Goal: Check status: Check status

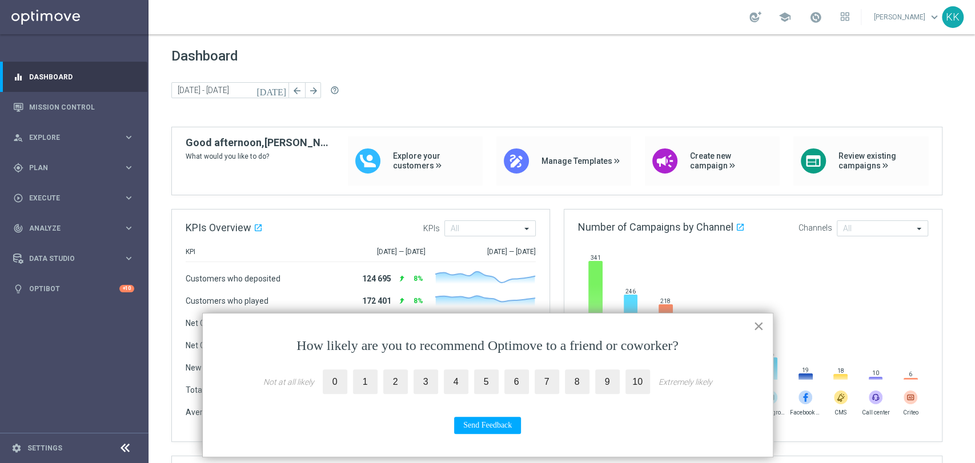
click at [762, 330] on button "×" at bounding box center [758, 326] width 11 height 18
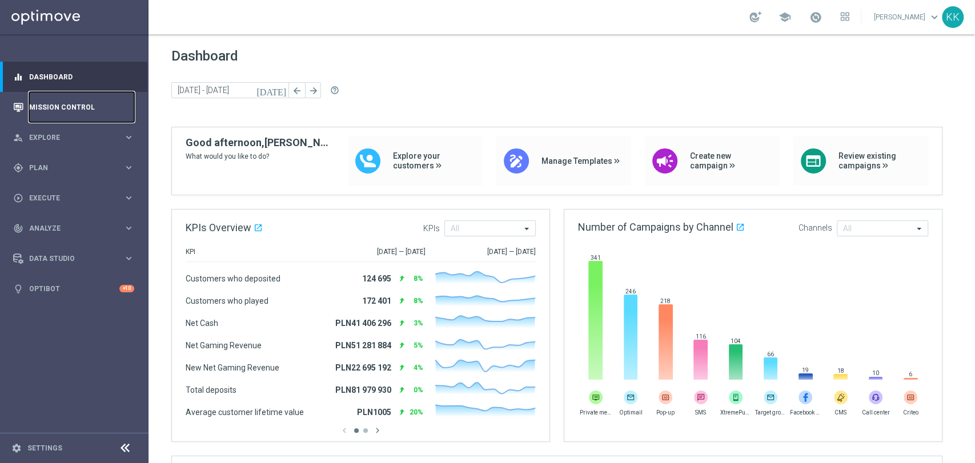
click at [73, 106] on link "Mission Control" at bounding box center [81, 107] width 105 height 30
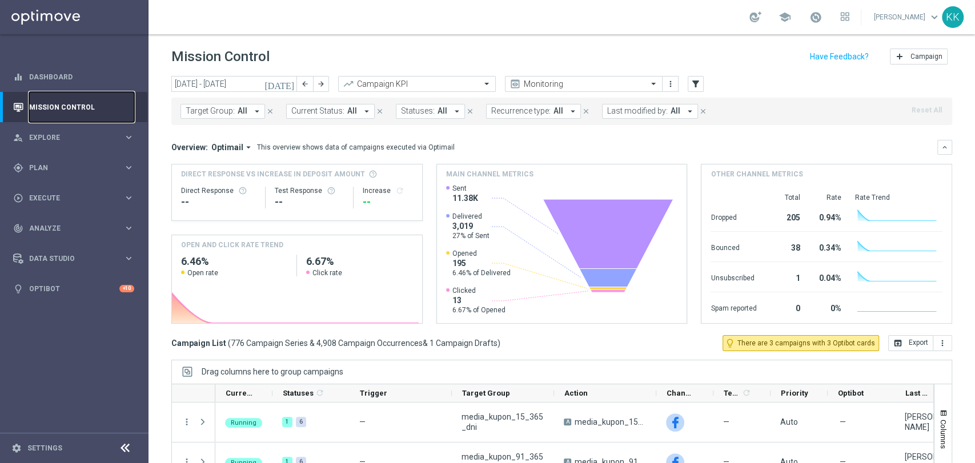
click at [48, 109] on link "Mission Control" at bounding box center [81, 107] width 105 height 30
click at [55, 109] on link "Mission Control" at bounding box center [81, 107] width 105 height 30
click at [59, 76] on link "Dashboard" at bounding box center [81, 77] width 105 height 30
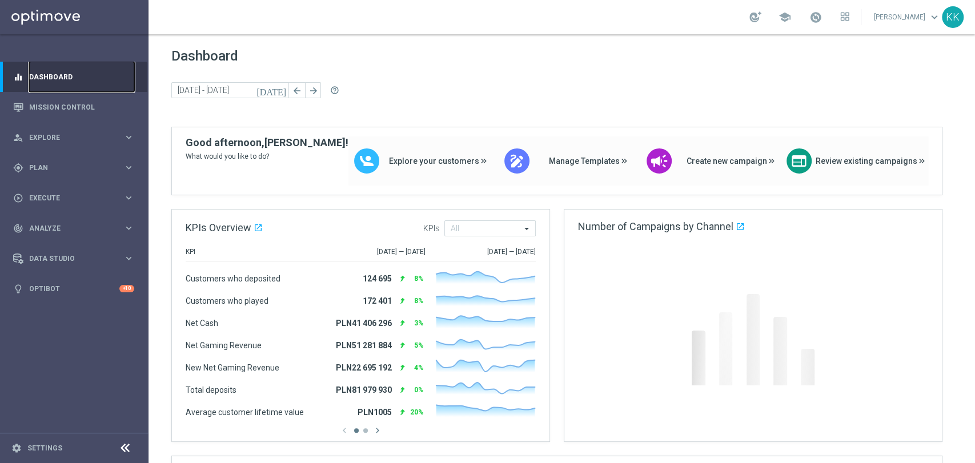
click at [56, 88] on link "Dashboard" at bounding box center [81, 77] width 105 height 30
click at [65, 103] on link "Mission Control" at bounding box center [81, 107] width 105 height 30
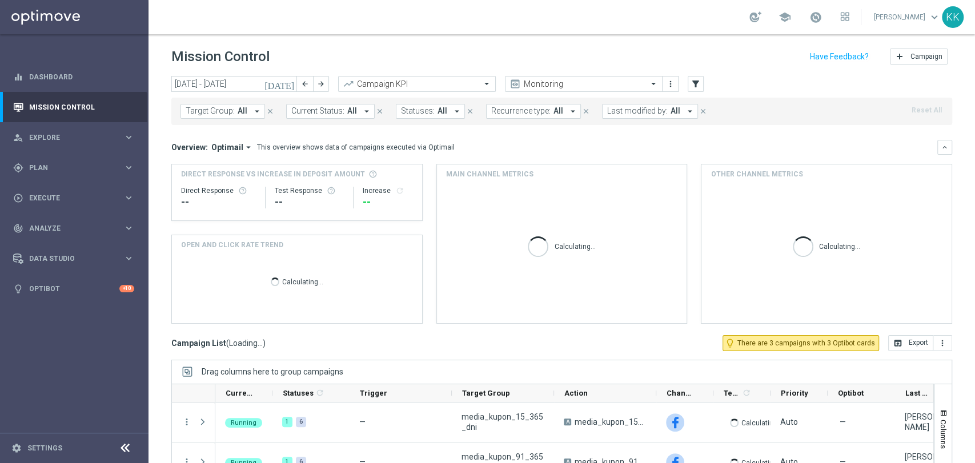
click at [247, 111] on button "Target Group: All arrow_drop_down" at bounding box center [222, 111] width 85 height 15
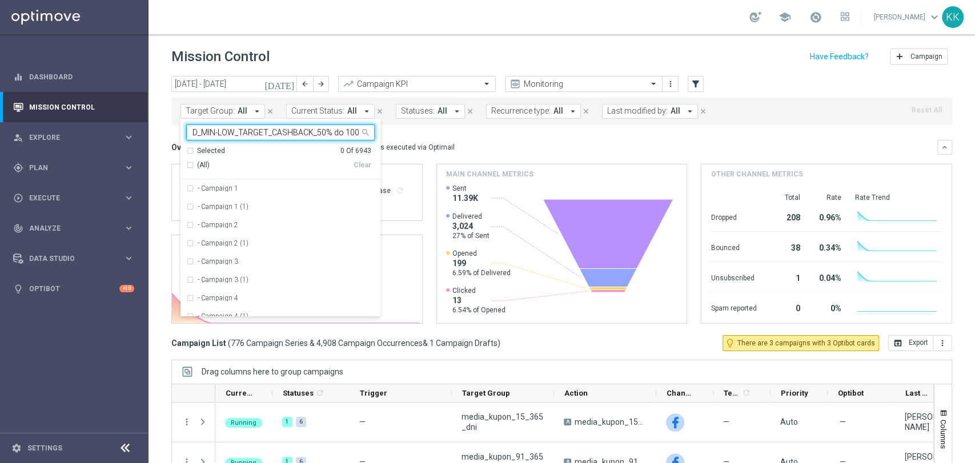
scroll to position [0, 66]
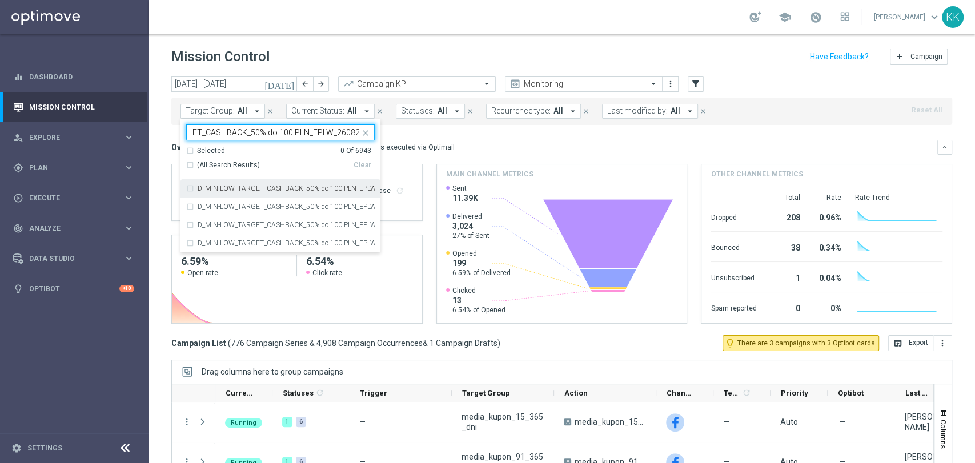
click at [255, 191] on label "D_MIN-LOW_TARGET_CASHBACK_50% do 100 PLN_EPLW_260825" at bounding box center [286, 188] width 177 height 7
type input "D_MIN-LOW_TARGET_CASHBACK_50% do 100 PLN_EPLW_260825"
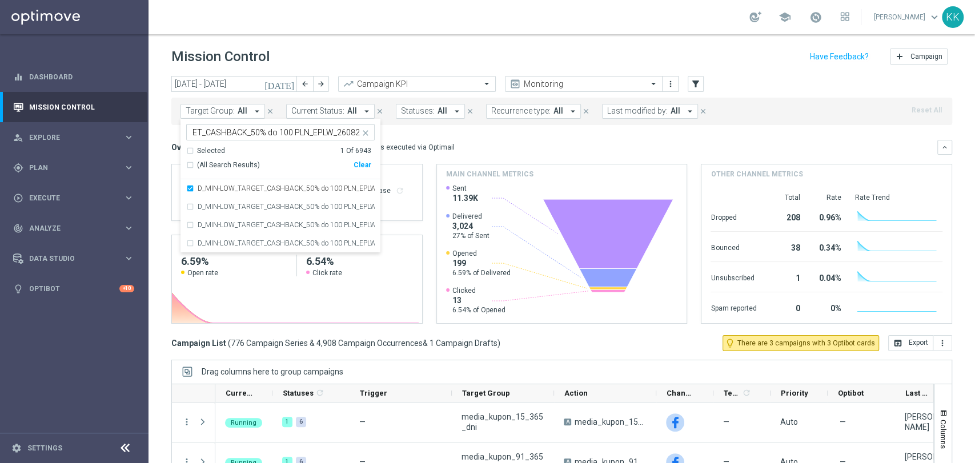
scroll to position [0, 0]
click at [375, 21] on div "school [PERSON_NAME] keyboard_arrow_down KK" at bounding box center [561, 17] width 826 height 34
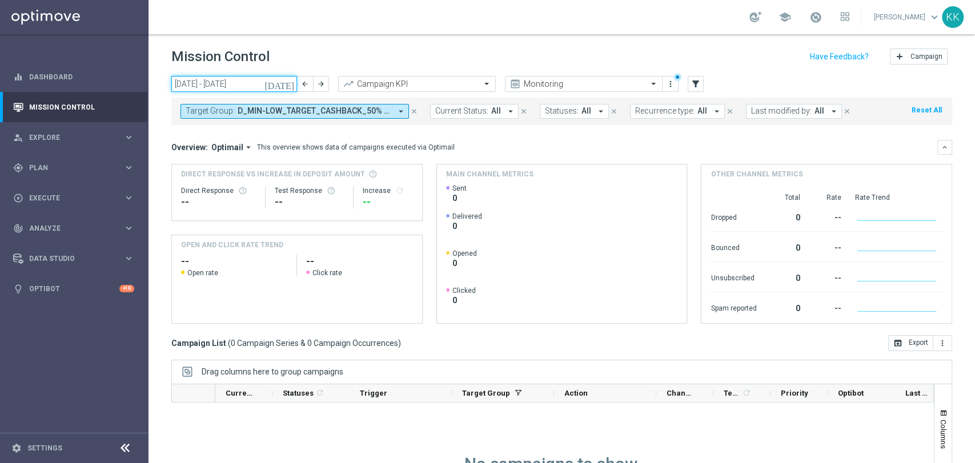
click at [236, 85] on input "[DATE] - [DATE]" at bounding box center [234, 84] width 126 height 16
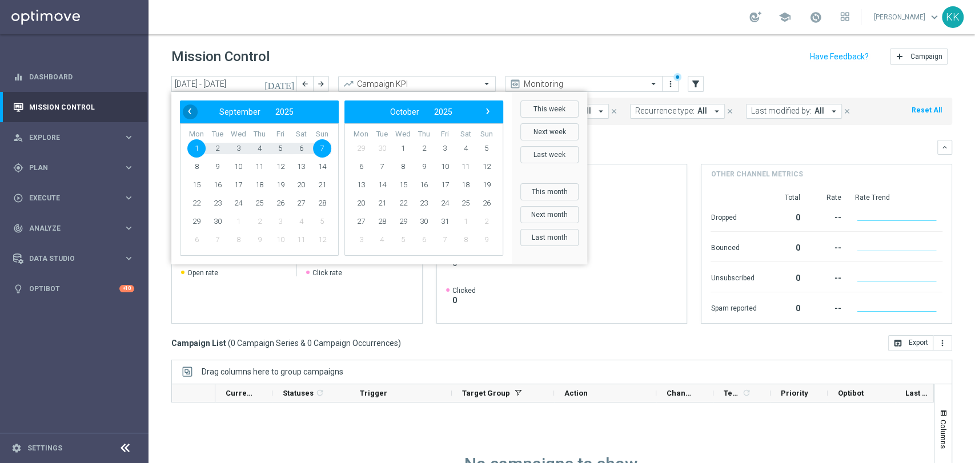
click at [192, 110] on span "‹" at bounding box center [189, 111] width 15 height 15
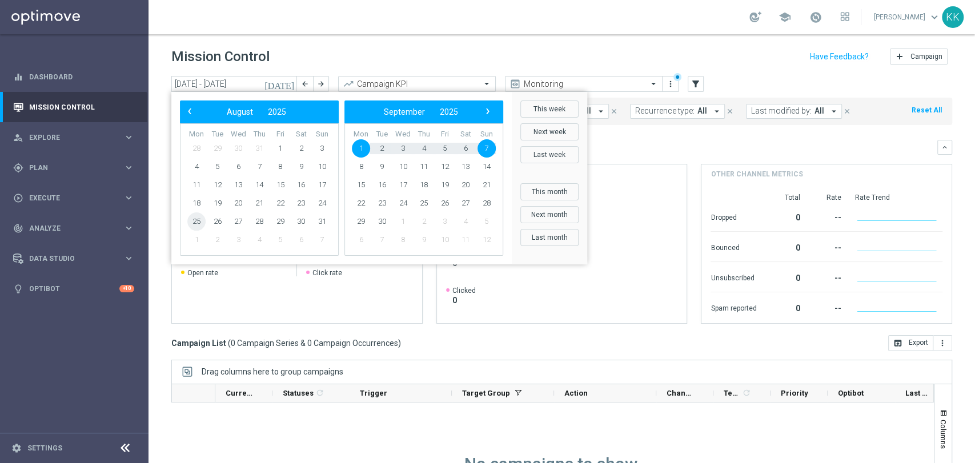
click at [199, 216] on span "25" at bounding box center [196, 221] width 18 height 18
click at [323, 216] on span "31" at bounding box center [322, 221] width 18 height 18
type input "[DATE] - [DATE]"
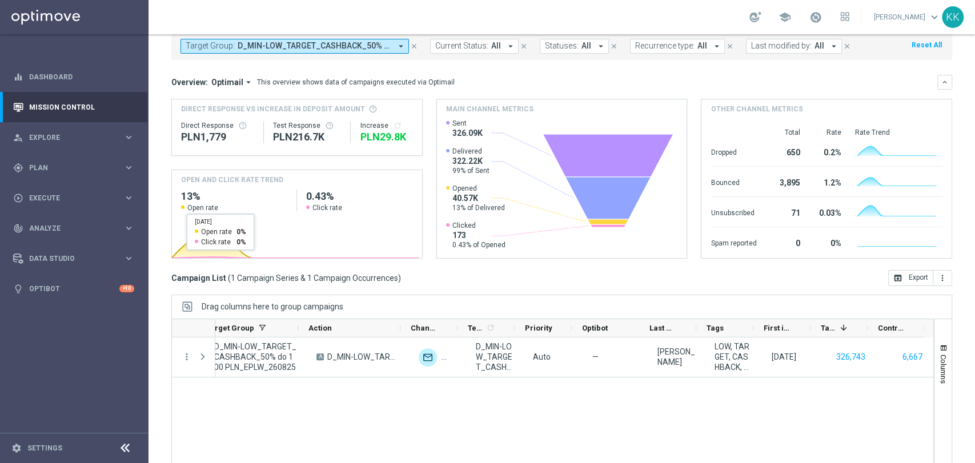
scroll to position [107, 0]
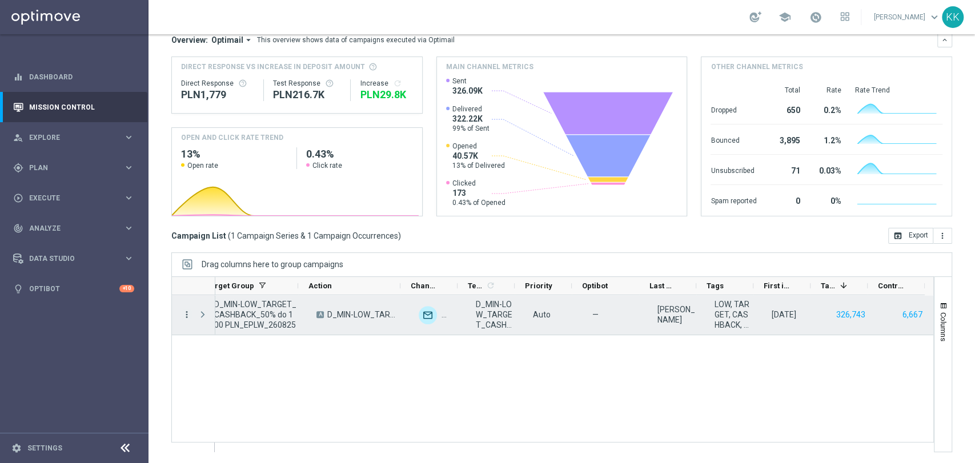
click at [183, 312] on icon "more_vert" at bounding box center [187, 314] width 10 height 10
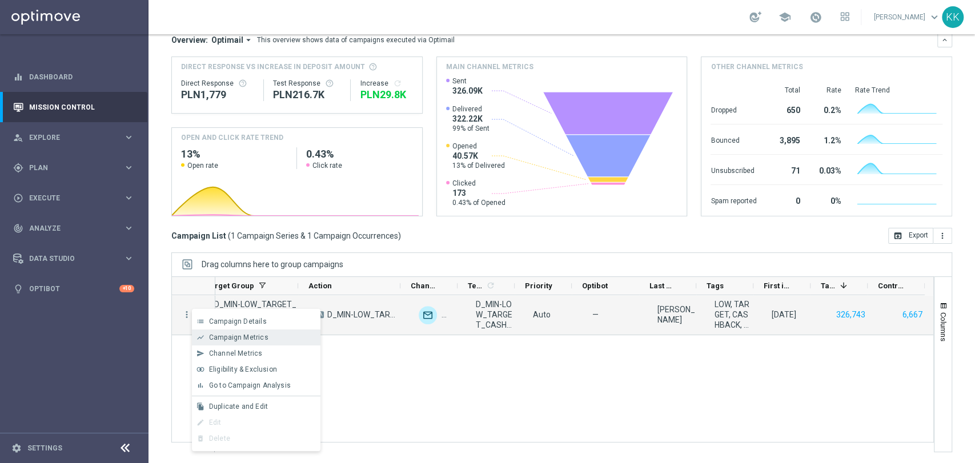
click at [236, 341] on div "show_chart Campaign Metrics" at bounding box center [256, 337] width 128 height 16
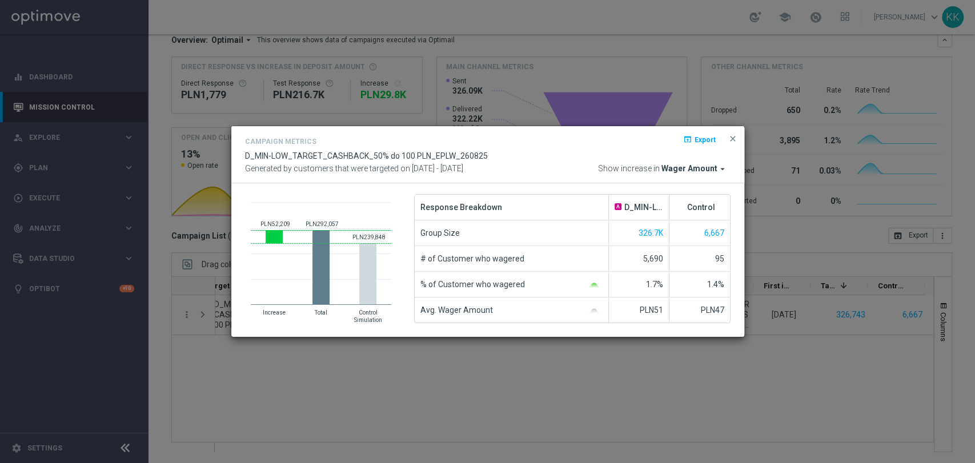
click at [679, 170] on span "Wager Amount" at bounding box center [689, 169] width 56 height 10
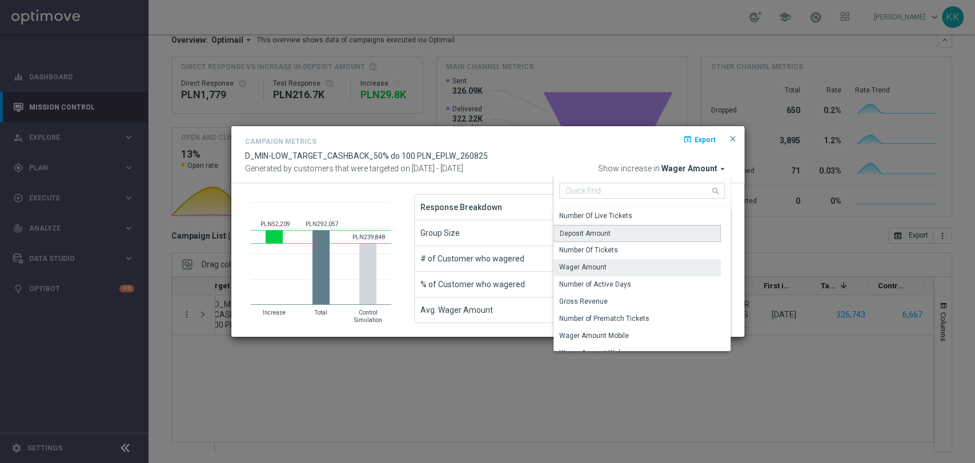
click at [654, 234] on div "Deposit Amount" at bounding box center [636, 233] width 167 height 17
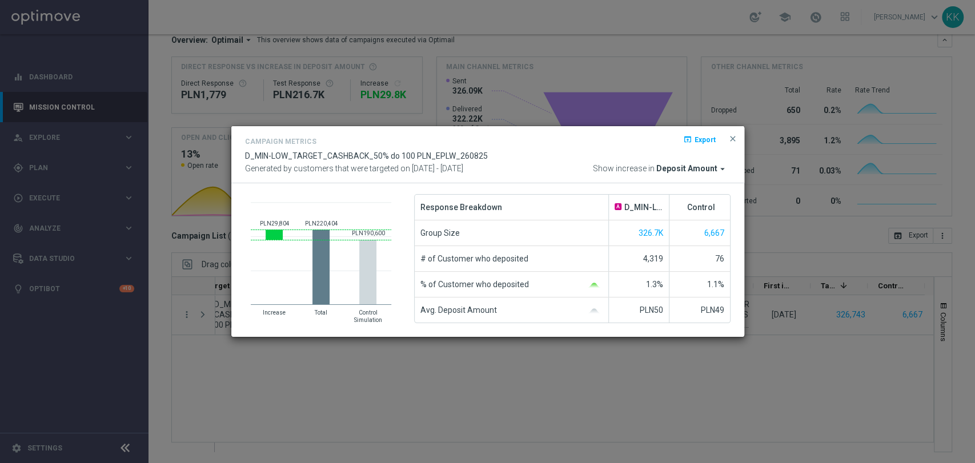
click at [706, 164] on span "Deposit Amount" at bounding box center [686, 169] width 61 height 10
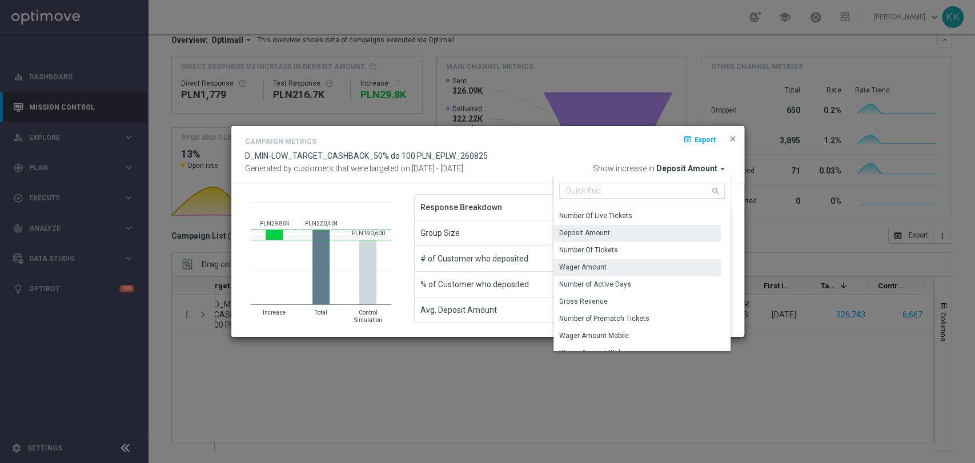
click at [625, 266] on div "Wager Amount" at bounding box center [636, 267] width 167 height 16
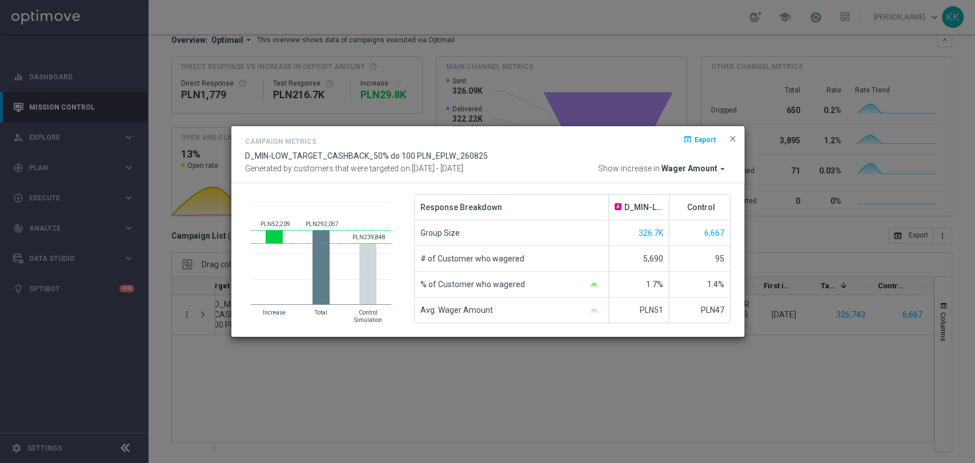
click at [737, 133] on button "close" at bounding box center [732, 139] width 11 height 14
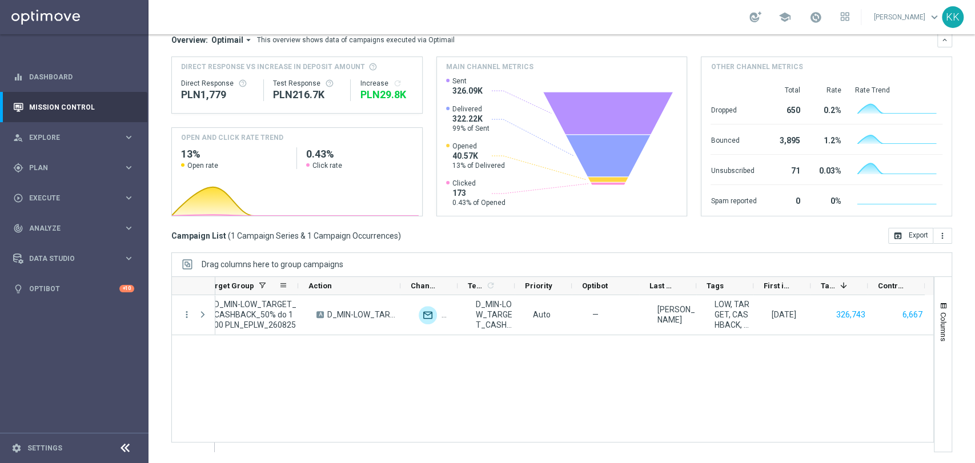
scroll to position [0, 0]
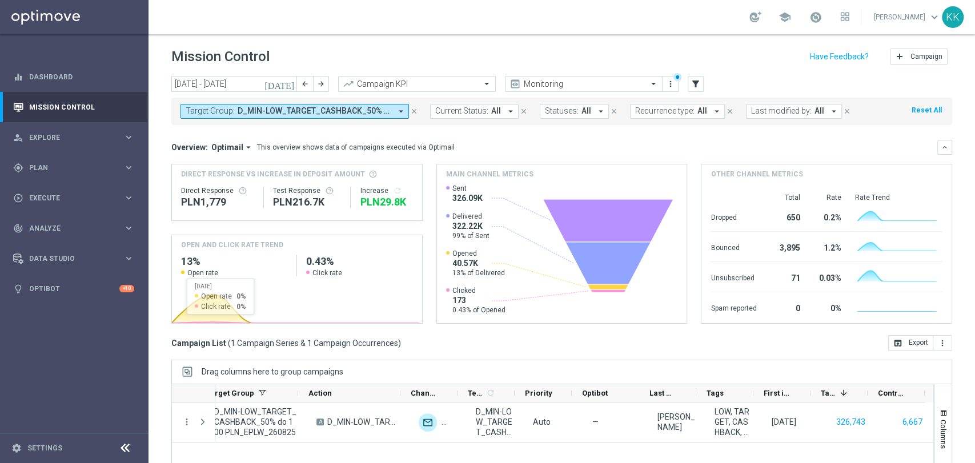
click at [246, 104] on button "Target Group: D_MIN-LOW_TARGET_CASHBACK_50% do 100 PLN_EPLW_260825 arrow_drop_d…" at bounding box center [294, 111] width 228 height 15
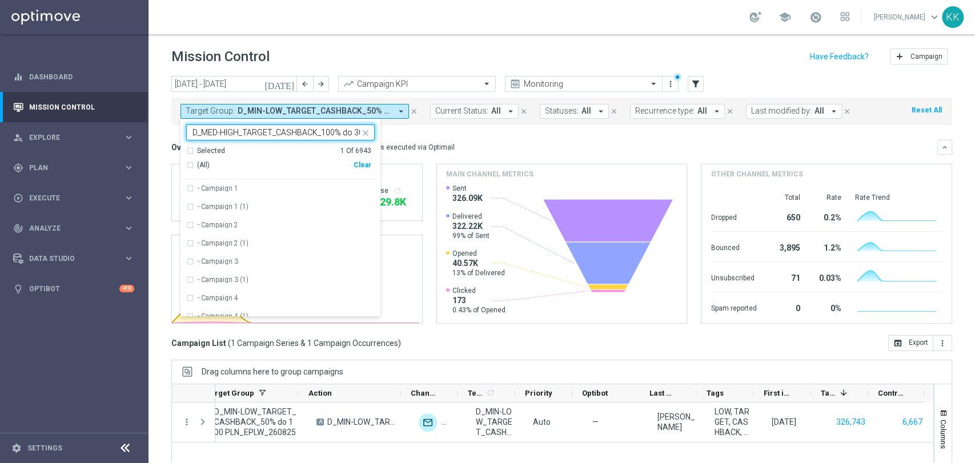
scroll to position [0, 75]
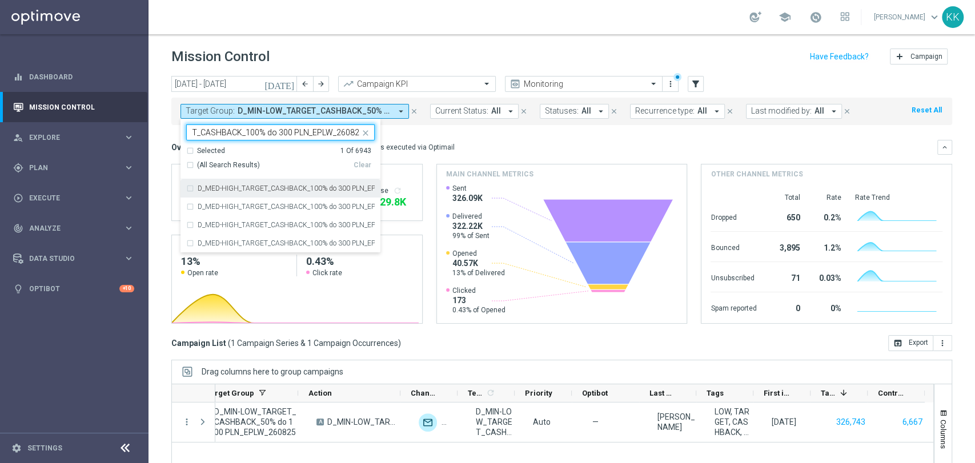
click at [247, 190] on label "D_MED-HIGH_TARGET_CASHBACK_100% do 300 PLN_EPLW_260825" at bounding box center [286, 188] width 177 height 7
type input "D_MED-HIGH_TARGET_CASHBACK_100% do 300 PLN_EPLW_260825"
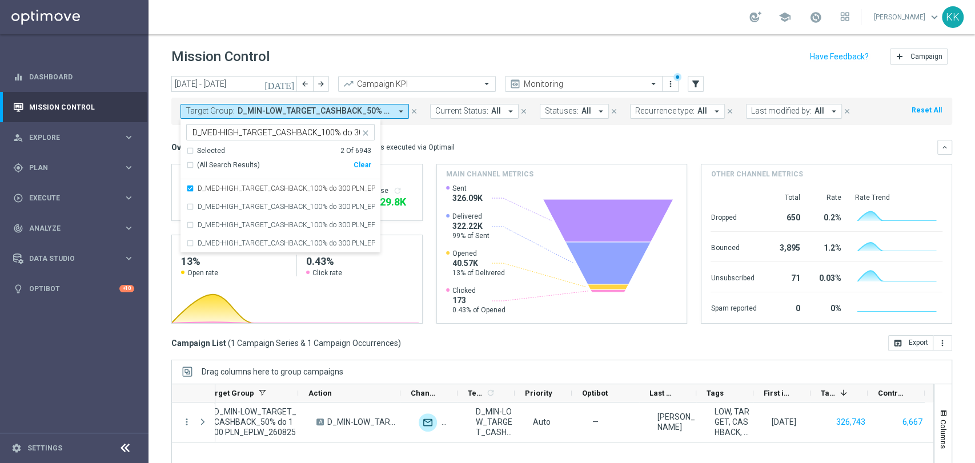
click at [345, 13] on div "school [PERSON_NAME] keyboard_arrow_down KK" at bounding box center [561, 17] width 826 height 34
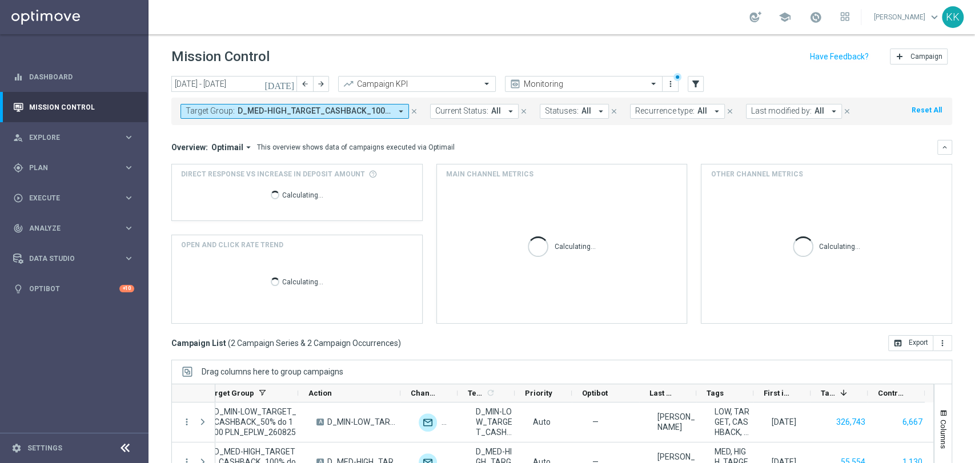
drag, startPoint x: 338, startPoint y: 110, endPoint x: 334, endPoint y: 116, distance: 7.4
click at [337, 110] on span "D_MED-HIGH_TARGET_CASHBACK_100% do 300 PLN_EPLW_260825, D_MIN-LOW_TARGET_CASHBA…" at bounding box center [315, 111] width 154 height 10
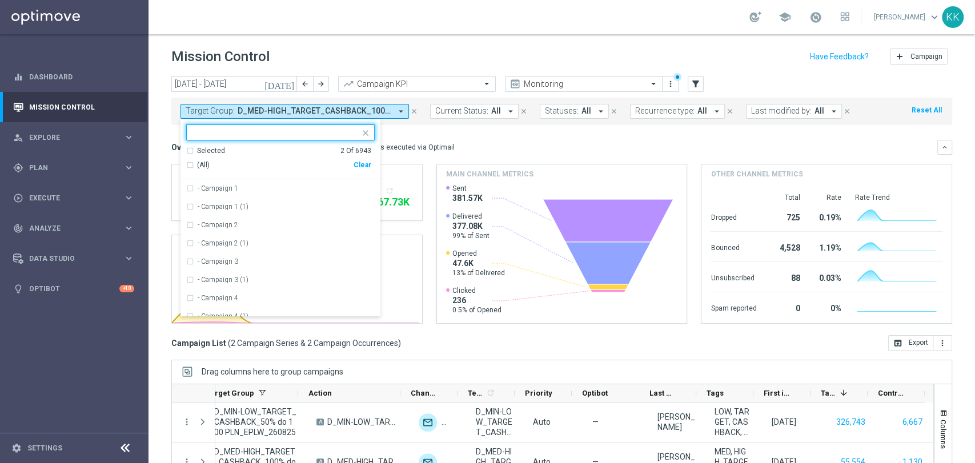
click at [0, 0] on div "Clear" at bounding box center [0, 0] width 0 height 0
click at [313, 131] on input "text" at bounding box center [275, 133] width 167 height 10
paste input "D_MED-HIGH_TARGET_CASHBACK_100% do 300 PLN_EPLW_260825"
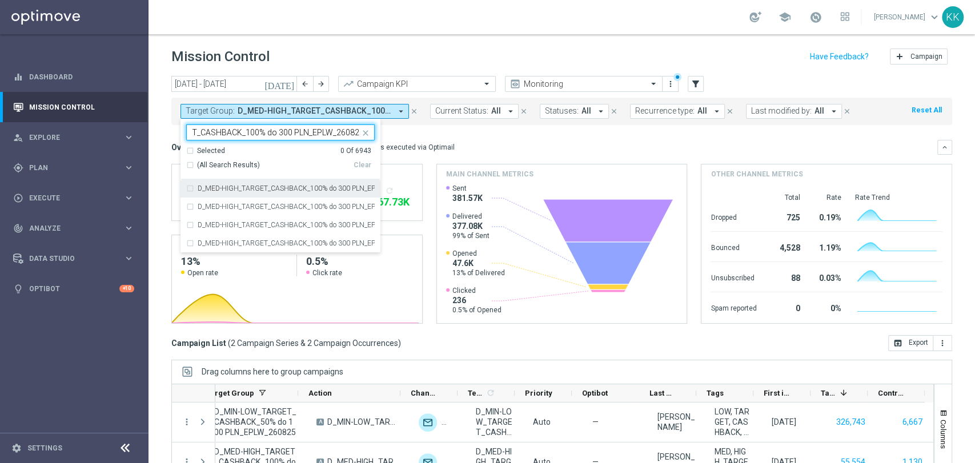
click at [191, 187] on div "D_MED-HIGH_TARGET_CASHBACK_100% do 300 PLN_EPLW_260825" at bounding box center [280, 188] width 188 height 18
type input "D_MED-HIGH_TARGET_CASHBACK_100% do 300 PLN_EPLW_260825"
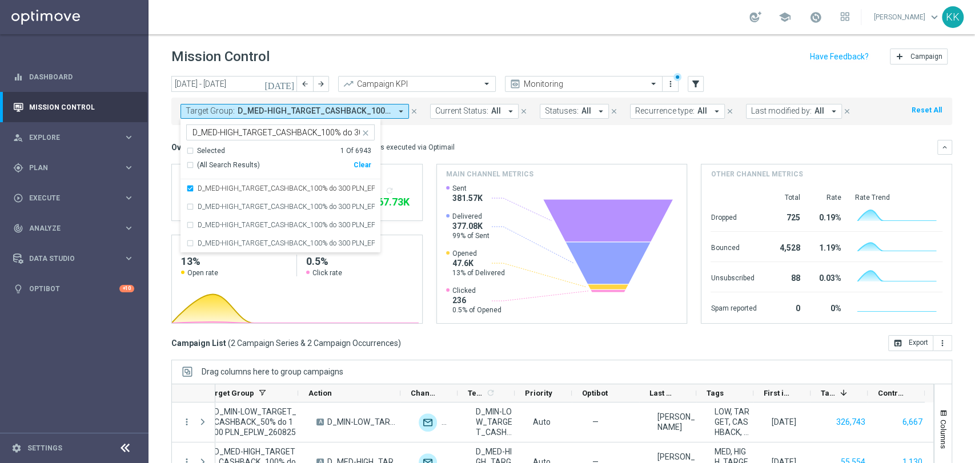
click at [353, 30] on div "school [PERSON_NAME] keyboard_arrow_down KK" at bounding box center [561, 17] width 826 height 34
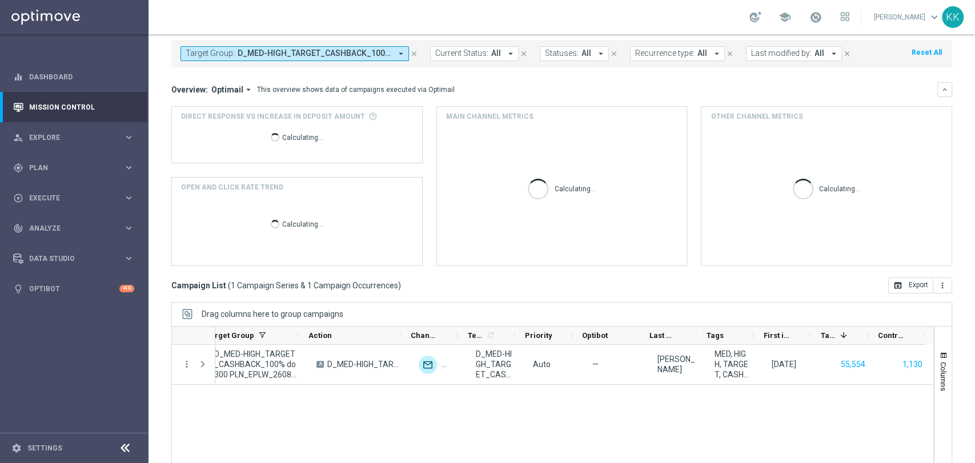
scroll to position [107, 0]
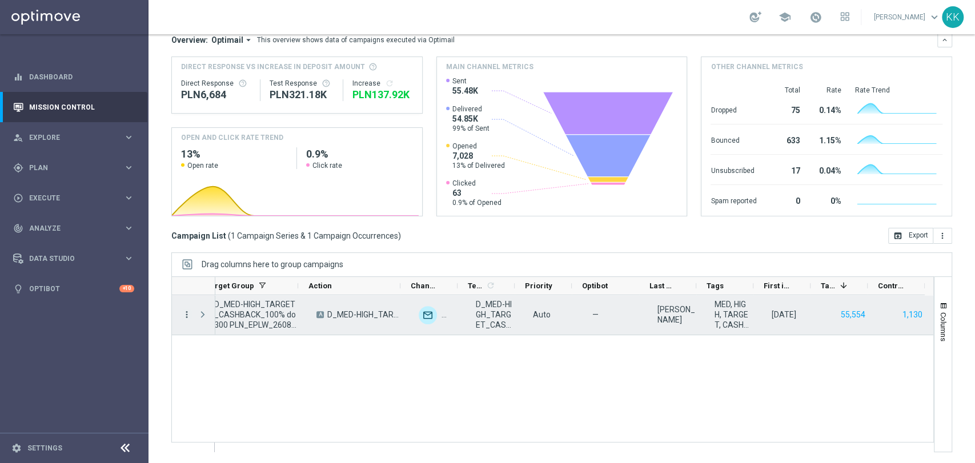
click at [190, 317] on icon "more_vert" at bounding box center [187, 314] width 10 height 10
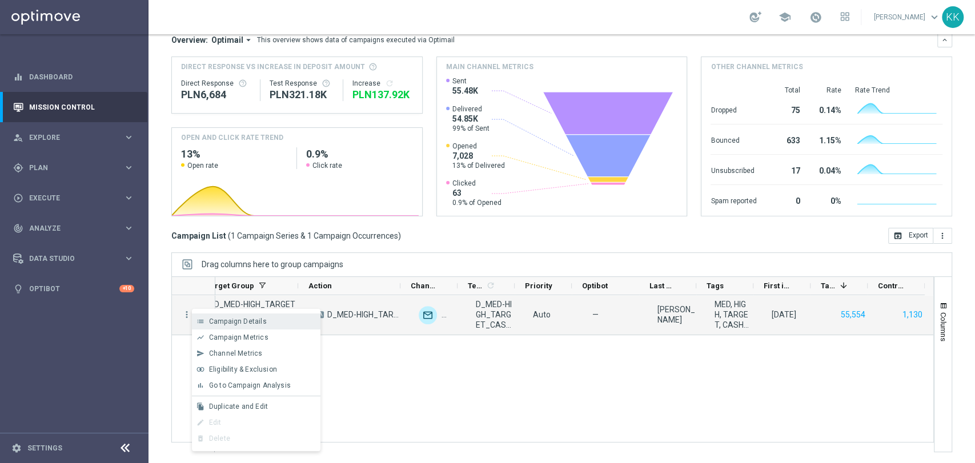
click at [208, 327] on div "list Campaign Details" at bounding box center [256, 321] width 128 height 16
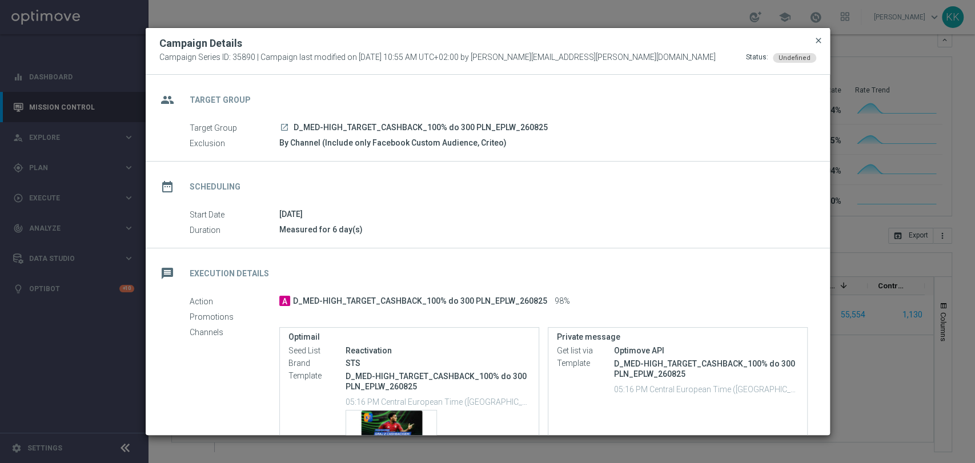
click at [816, 42] on span "close" at bounding box center [818, 40] width 9 height 9
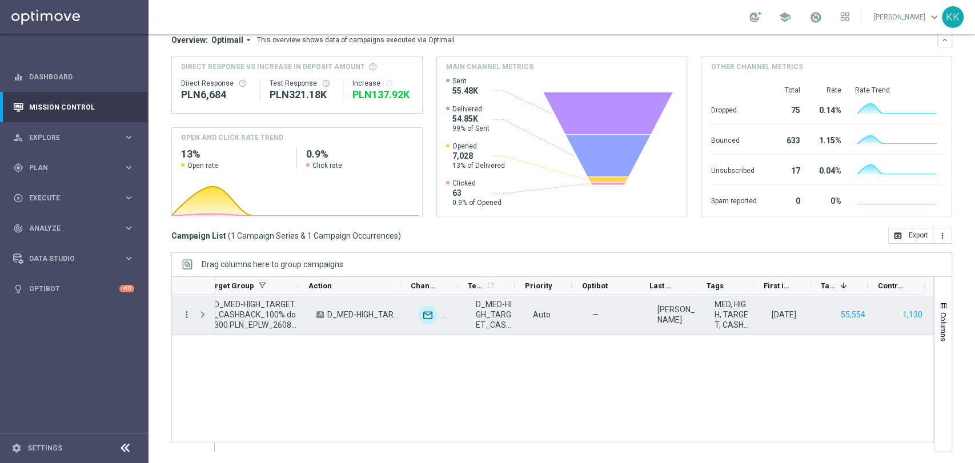
click at [186, 312] on icon "more_vert" at bounding box center [187, 314] width 10 height 10
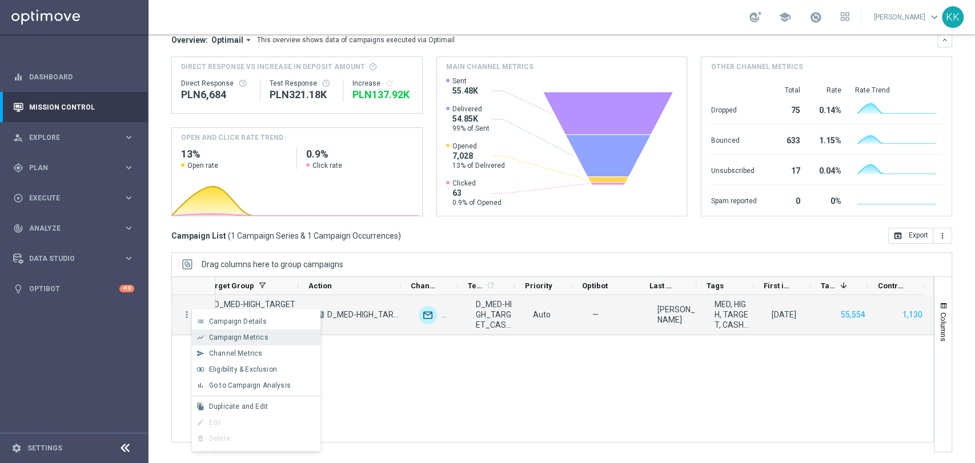
click at [227, 336] on span "Campaign Metrics" at bounding box center [238, 337] width 59 height 8
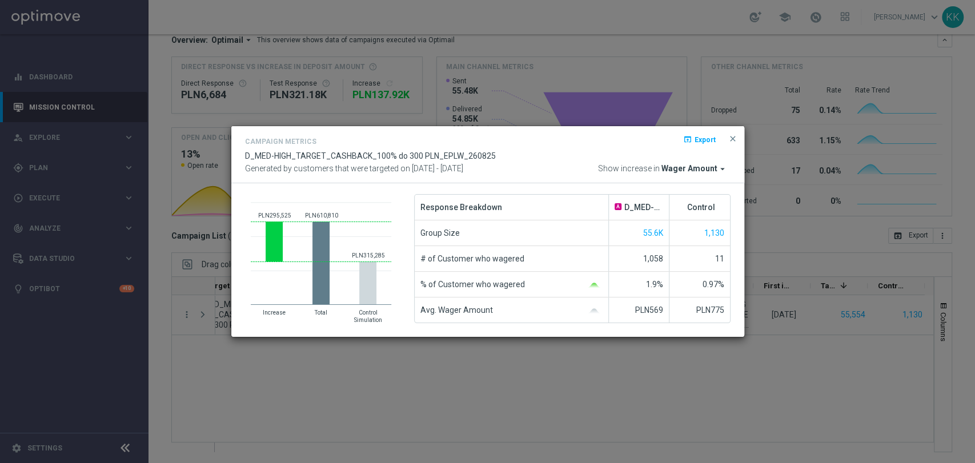
click at [737, 134] on button "close" at bounding box center [732, 139] width 11 height 14
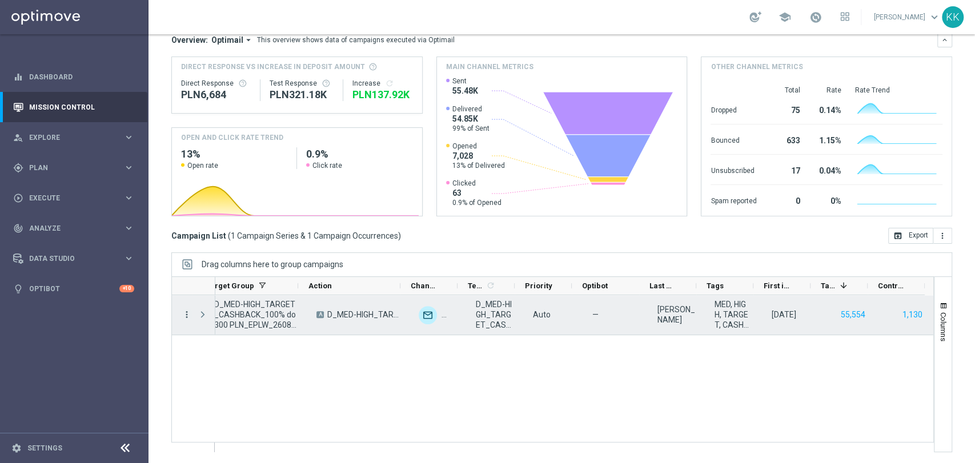
click at [183, 316] on icon "more_vert" at bounding box center [187, 314] width 10 height 10
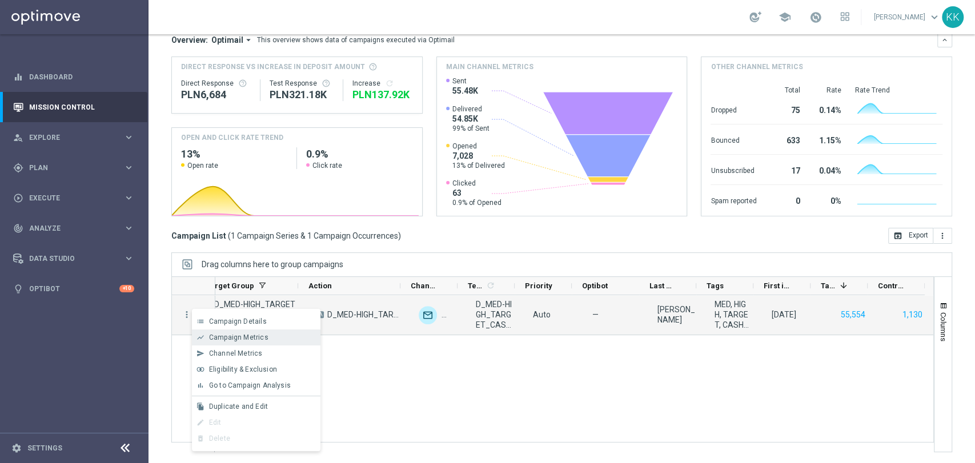
click at [215, 339] on span "Campaign Metrics" at bounding box center [238, 337] width 59 height 8
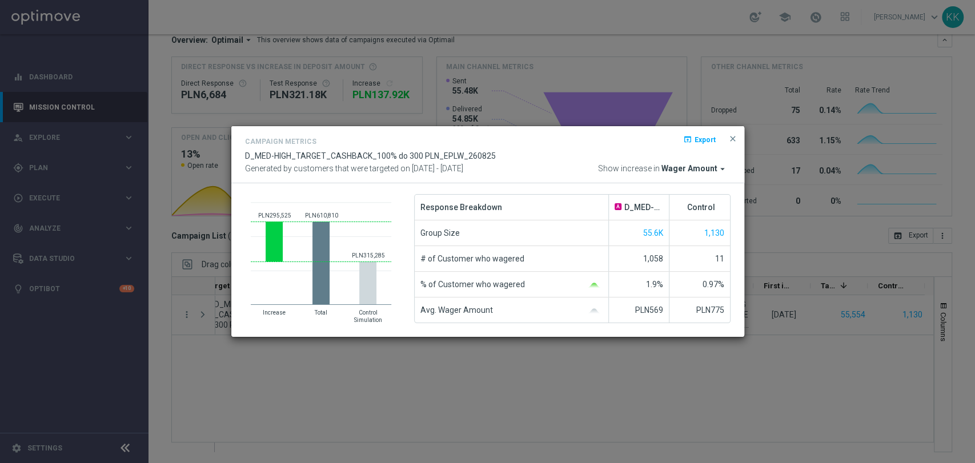
click at [671, 169] on span "Wager Amount" at bounding box center [689, 169] width 56 height 10
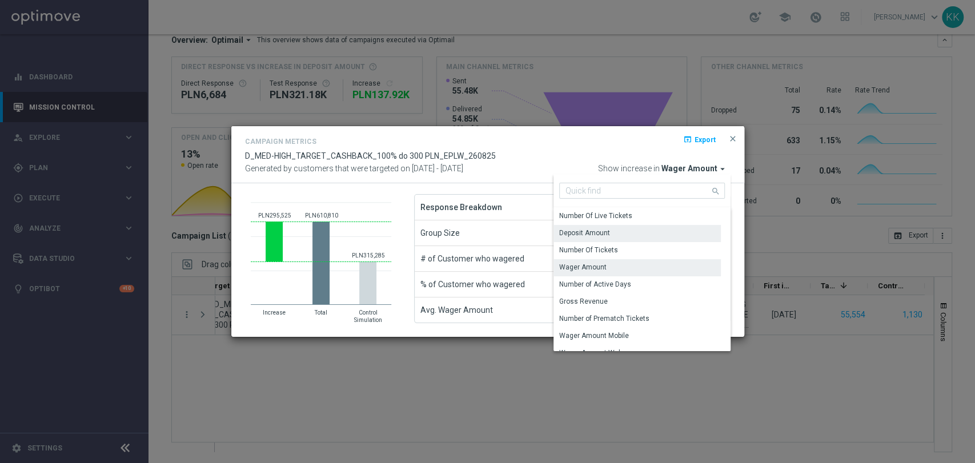
click at [657, 236] on div "Deposit Amount" at bounding box center [636, 233] width 167 height 16
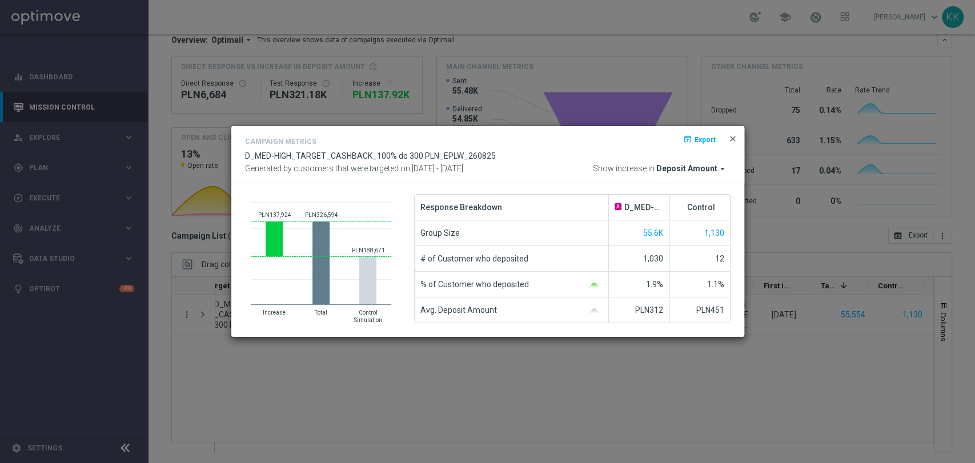
click at [735, 135] on span "close" at bounding box center [732, 138] width 9 height 9
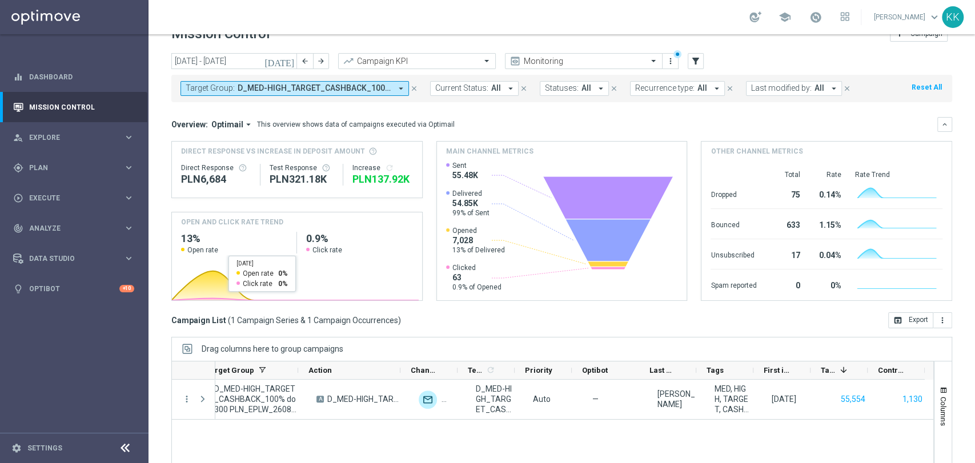
scroll to position [0, 0]
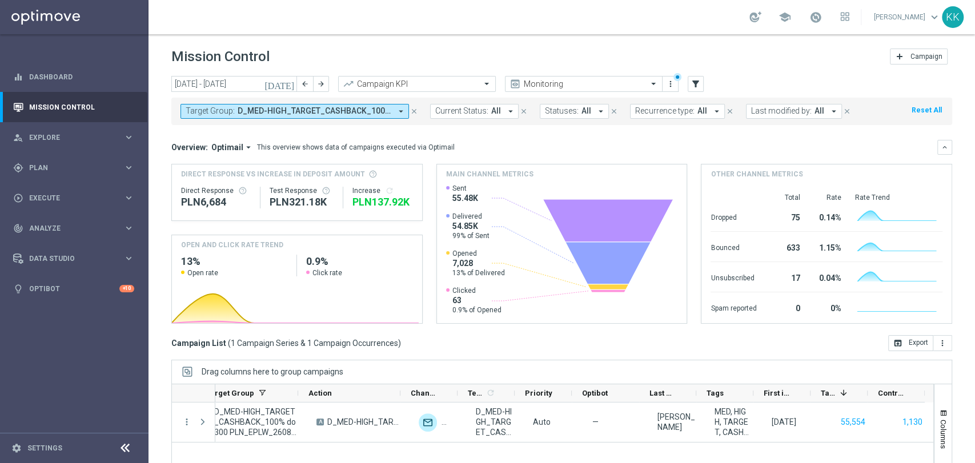
click at [246, 107] on span "D_MED-HIGH_TARGET_CASHBACK_100% do 300 PLN_EPLW_260825" at bounding box center [315, 111] width 154 height 10
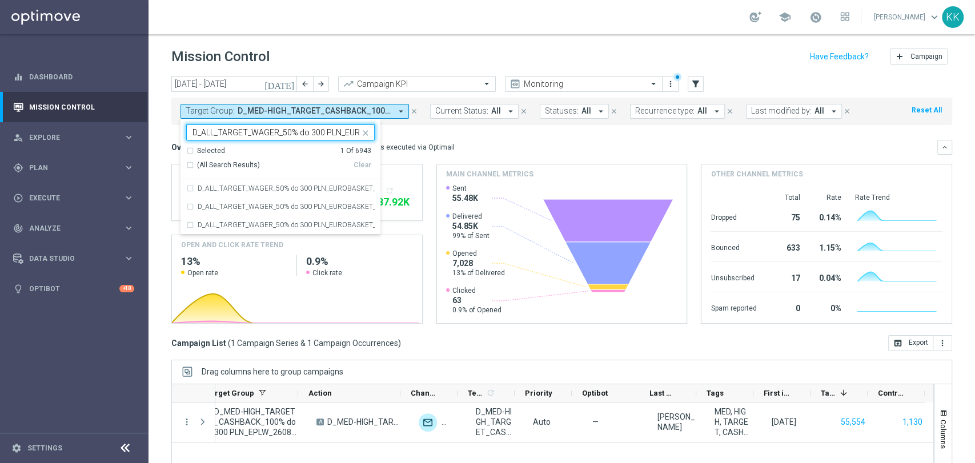
scroll to position [0, 62]
click at [195, 183] on div "D_ALL_TARGET_WAGER_50% do 300 PLN_EUROBASKET_280825" at bounding box center [280, 188] width 188 height 18
type input "D_ALL_TARGET_WAGER_50% do 300 PLN_EUROBASKET_280825"
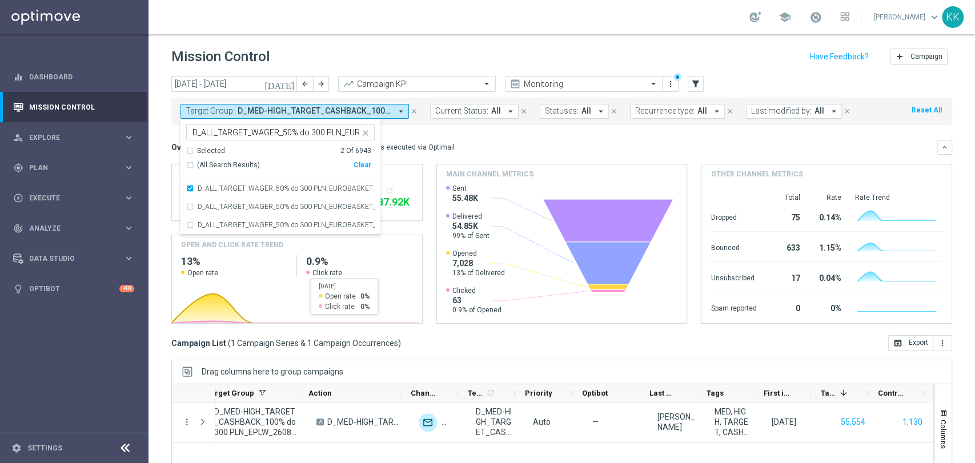
click at [478, 35] on header "Mission Control add Campaign" at bounding box center [561, 55] width 826 height 42
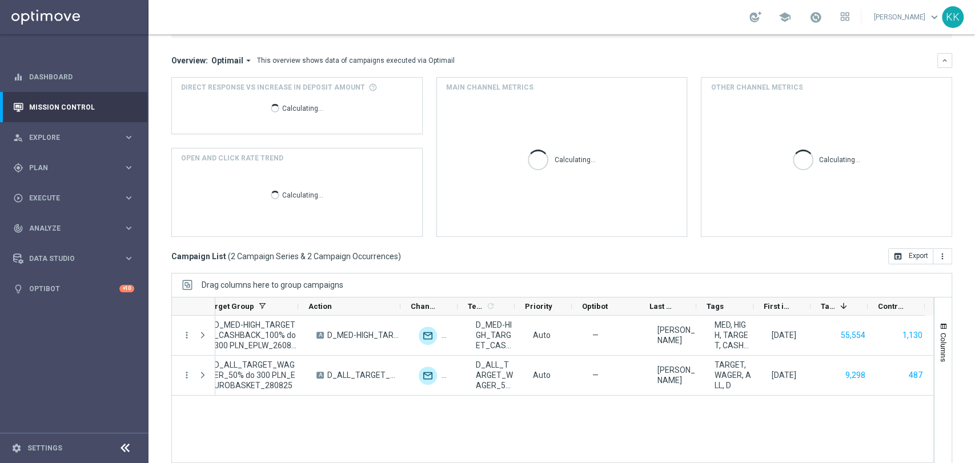
scroll to position [107, 0]
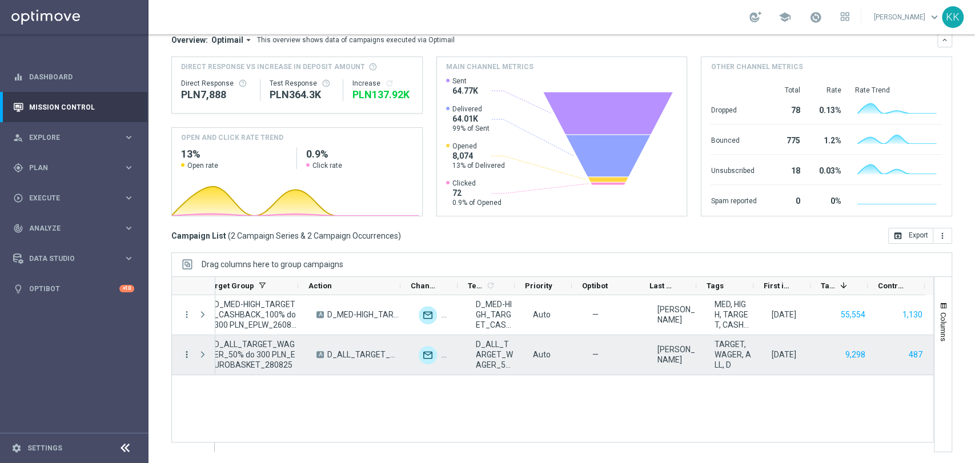
click at [184, 349] on icon "more_vert" at bounding box center [187, 354] width 10 height 10
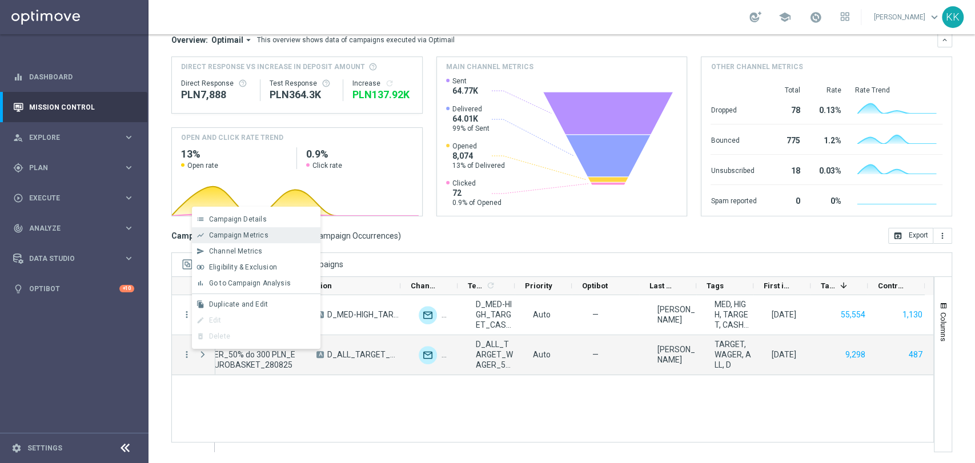
click at [247, 227] on div "show_chart Campaign Metrics" at bounding box center [256, 235] width 128 height 16
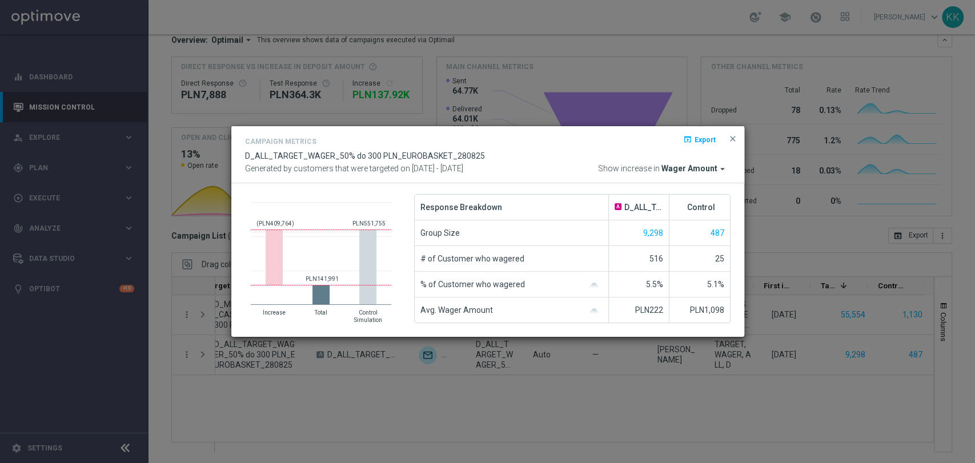
click at [688, 167] on span "Wager Amount" at bounding box center [689, 169] width 56 height 10
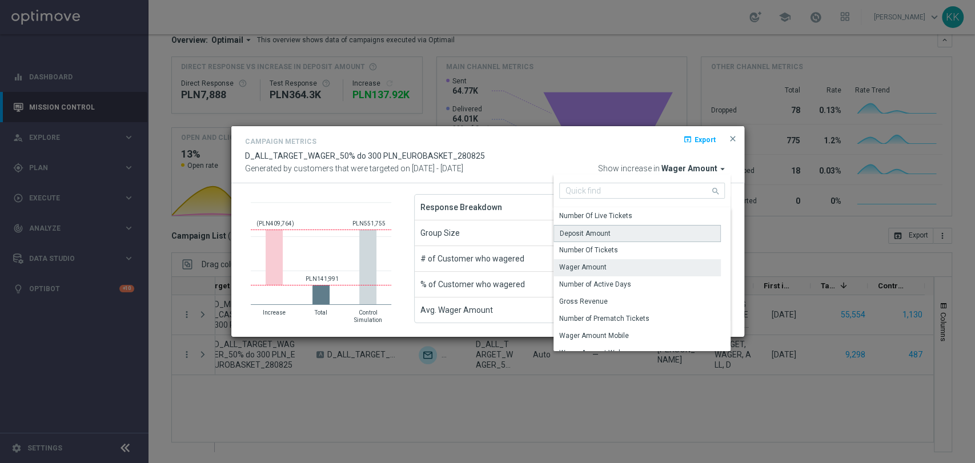
click at [621, 234] on div "Deposit Amount" at bounding box center [636, 233] width 167 height 17
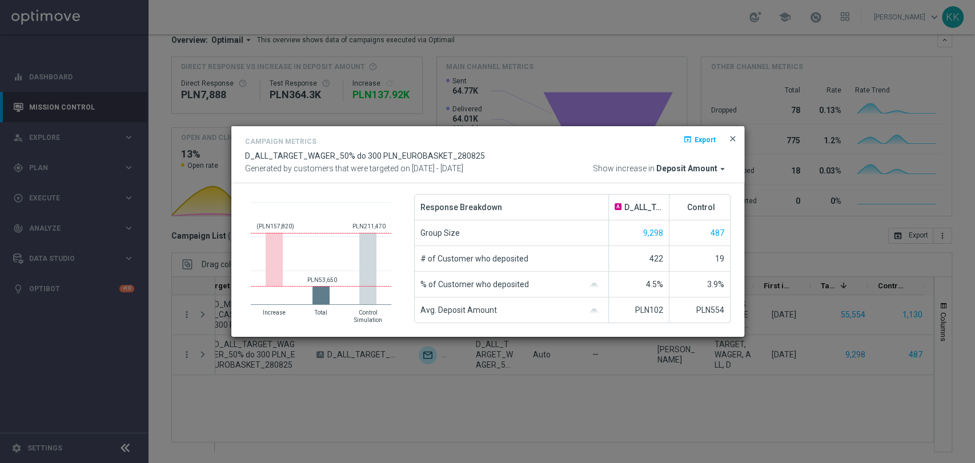
click at [730, 136] on span "close" at bounding box center [732, 138] width 9 height 9
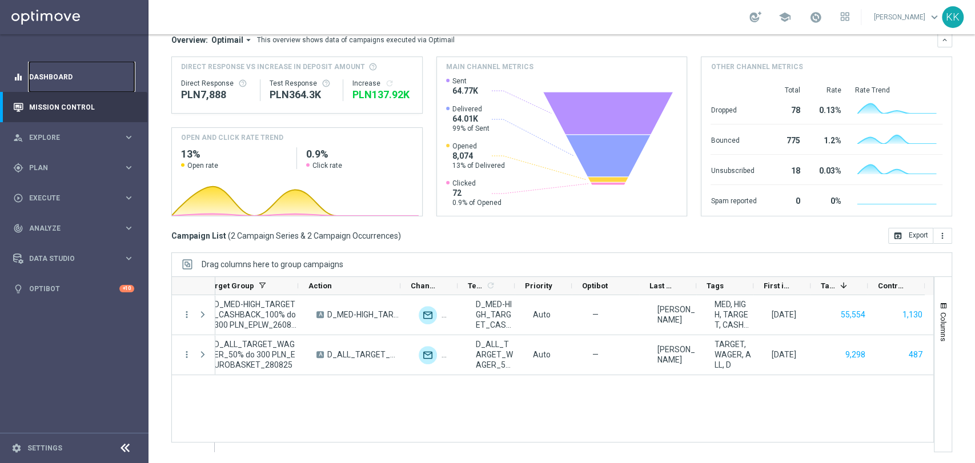
click at [47, 81] on link "Dashboard" at bounding box center [81, 77] width 105 height 30
